Goal: Task Accomplishment & Management: Use online tool/utility

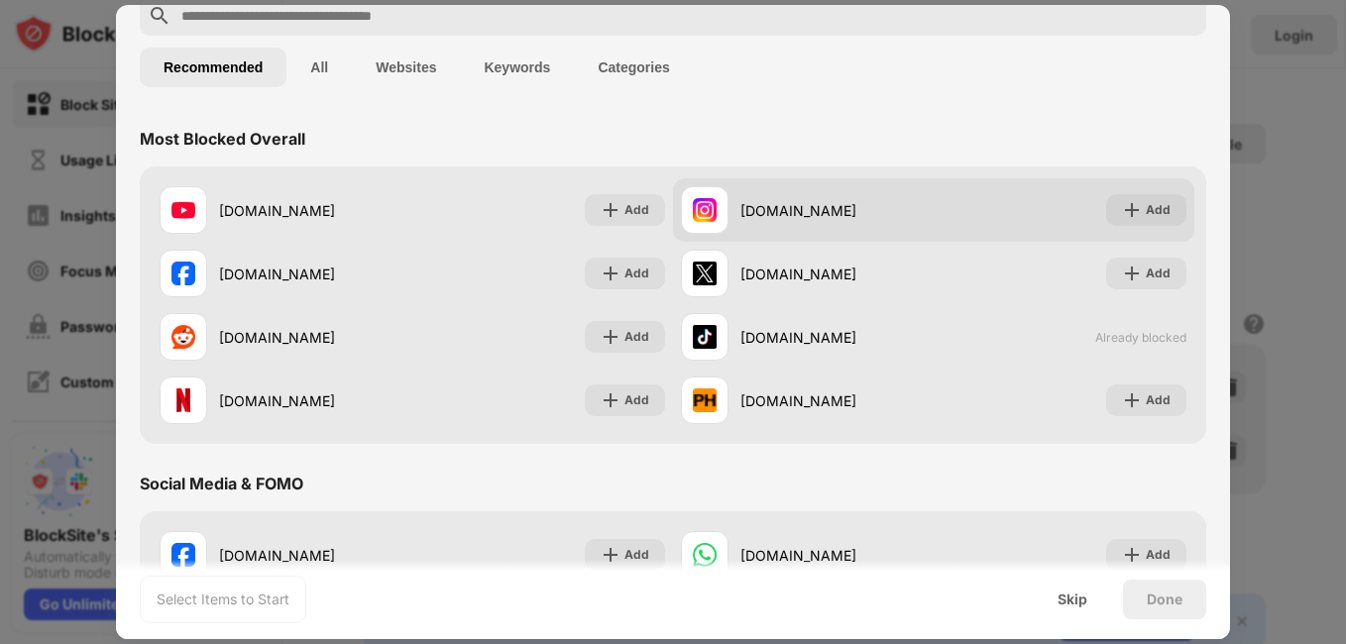
scroll to position [99, 0]
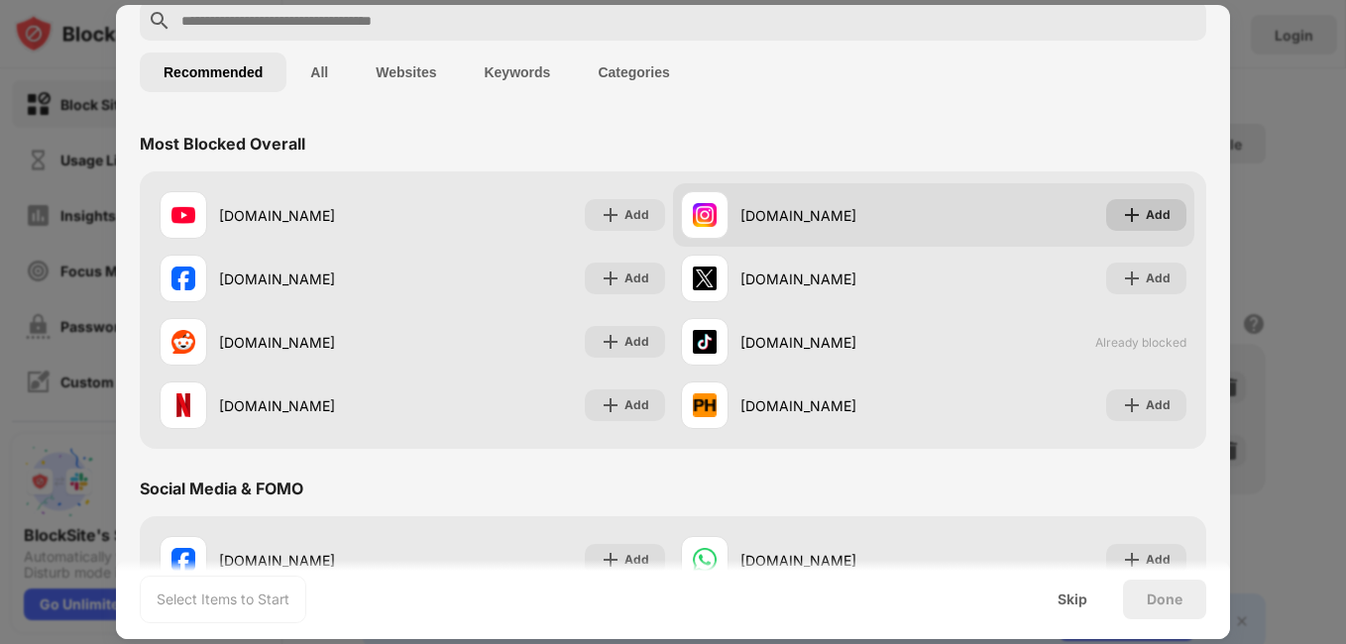
click at [1130, 225] on div "Add" at bounding box center [1146, 215] width 80 height 32
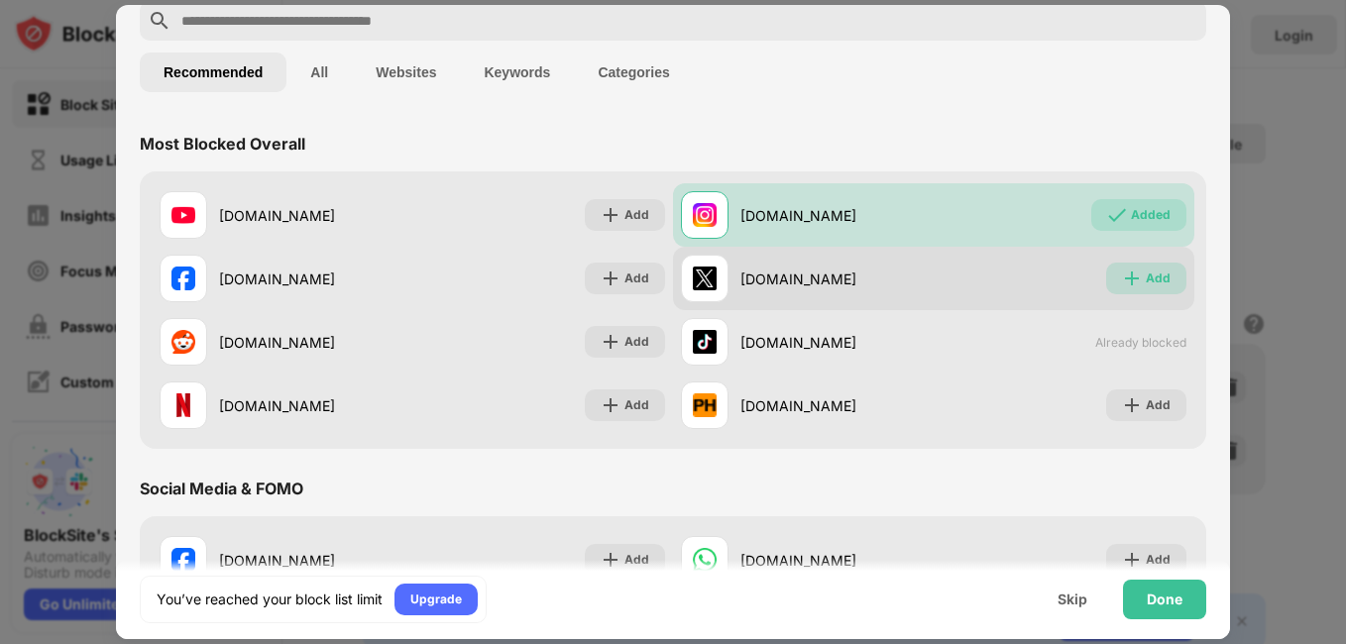
click at [1140, 267] on div "Add" at bounding box center [1146, 279] width 80 height 32
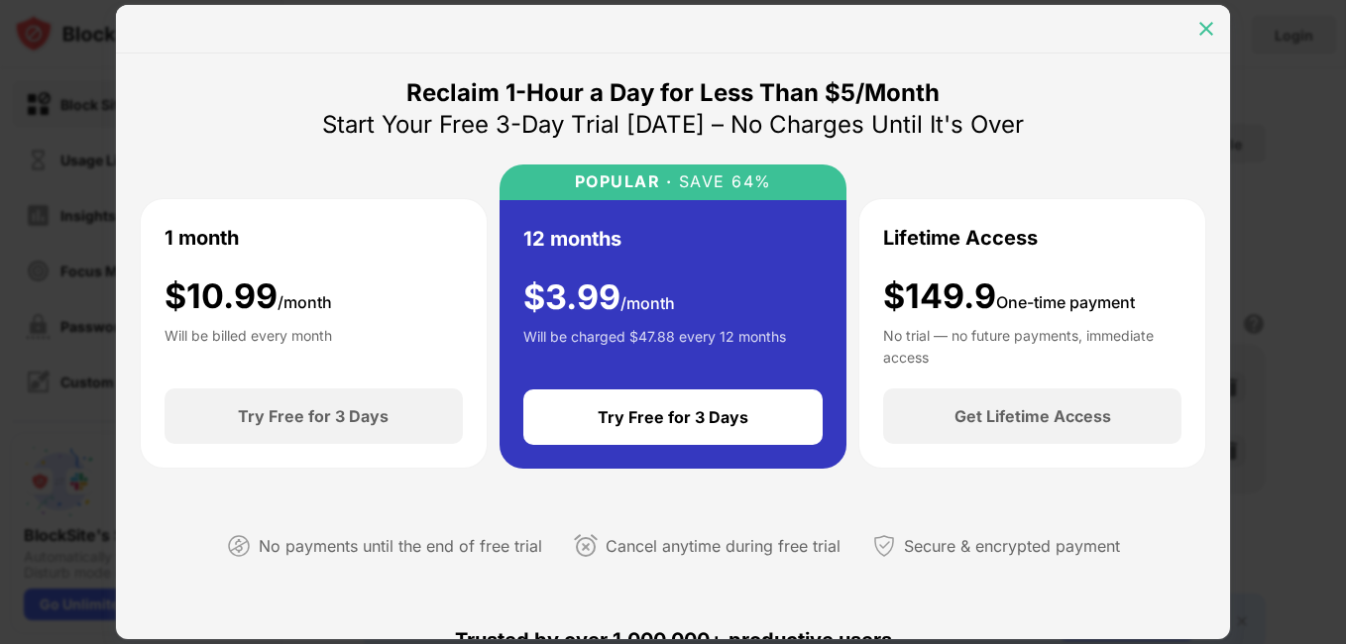
click at [1207, 25] on img at bounding box center [1207, 29] width 20 height 20
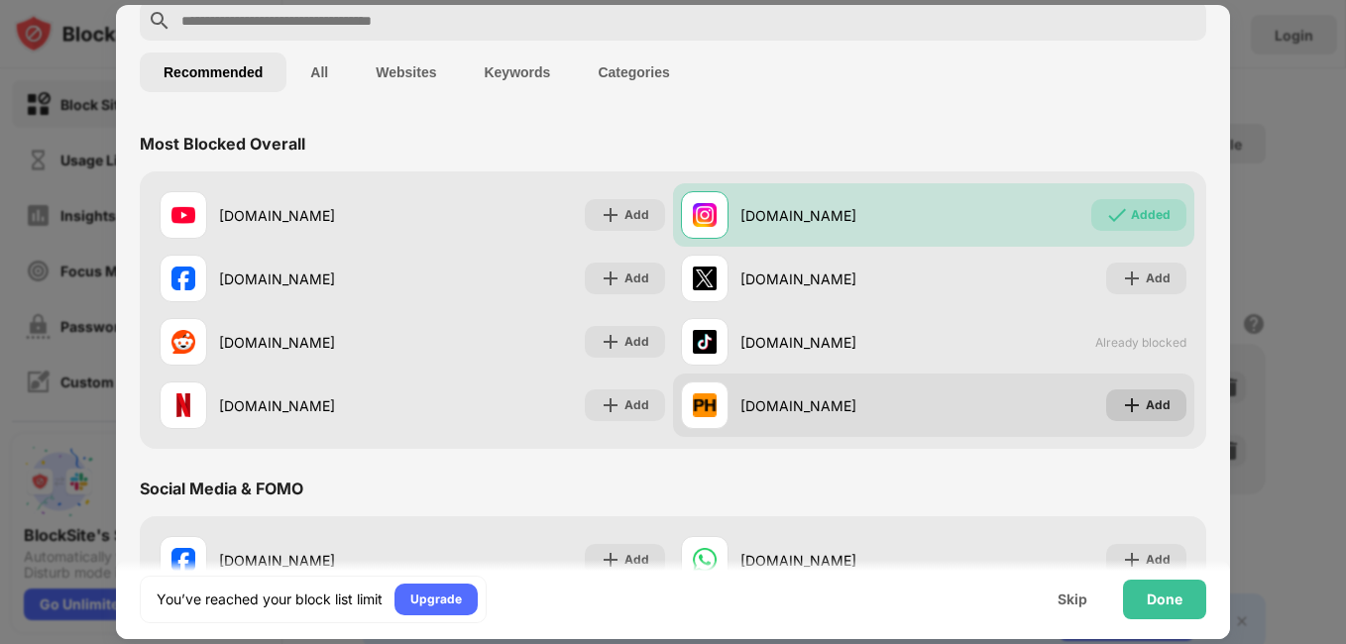
click at [1146, 405] on div "Add" at bounding box center [1158, 406] width 25 height 20
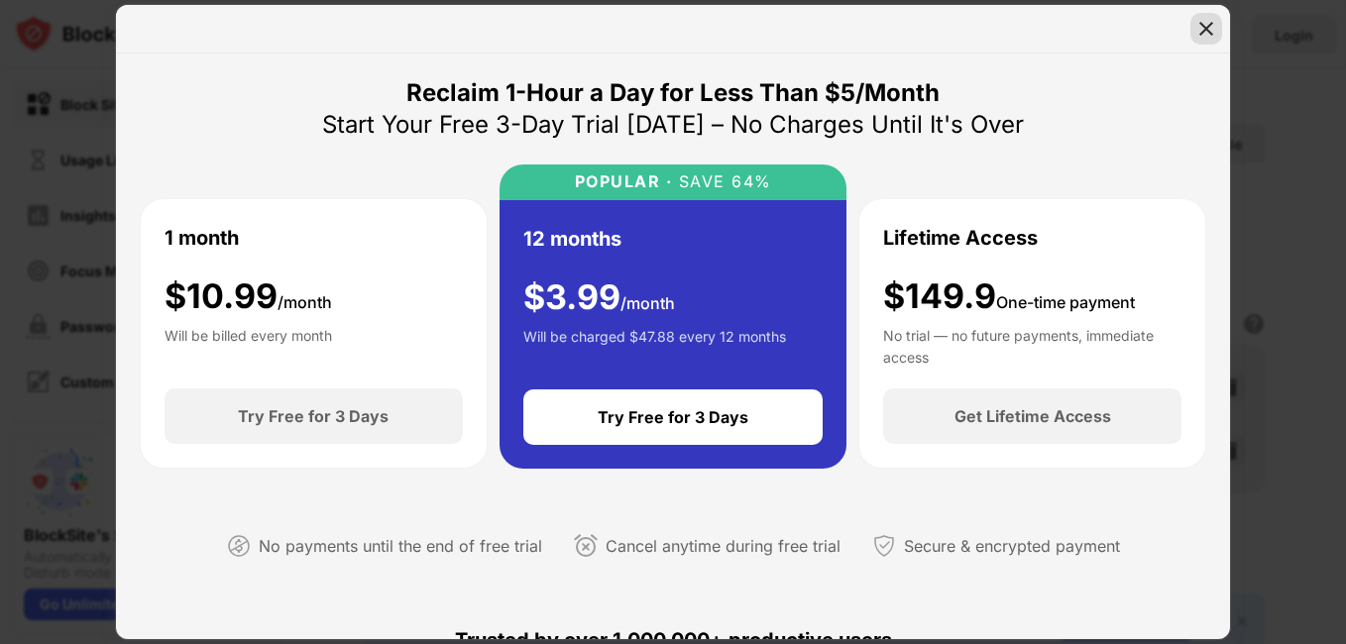
click at [1207, 34] on img at bounding box center [1207, 29] width 20 height 20
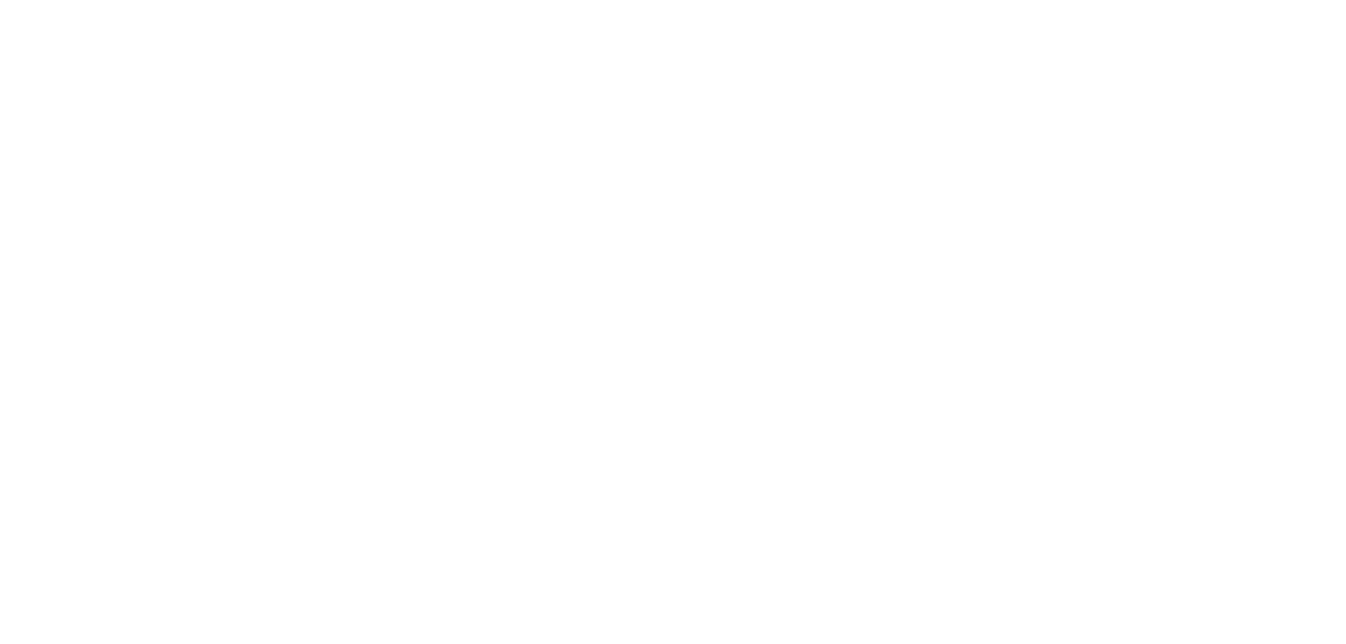
click at [720, 8] on html at bounding box center [673, 4] width 1346 height 8
